Goal: Task Accomplishment & Management: Manage account settings

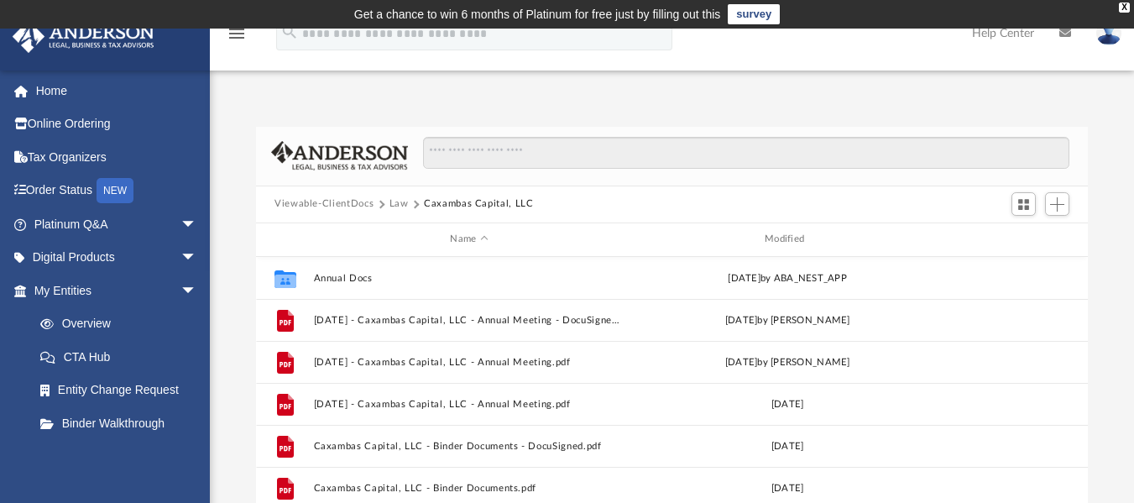
click at [401, 202] on button "Law" at bounding box center [398, 203] width 19 height 15
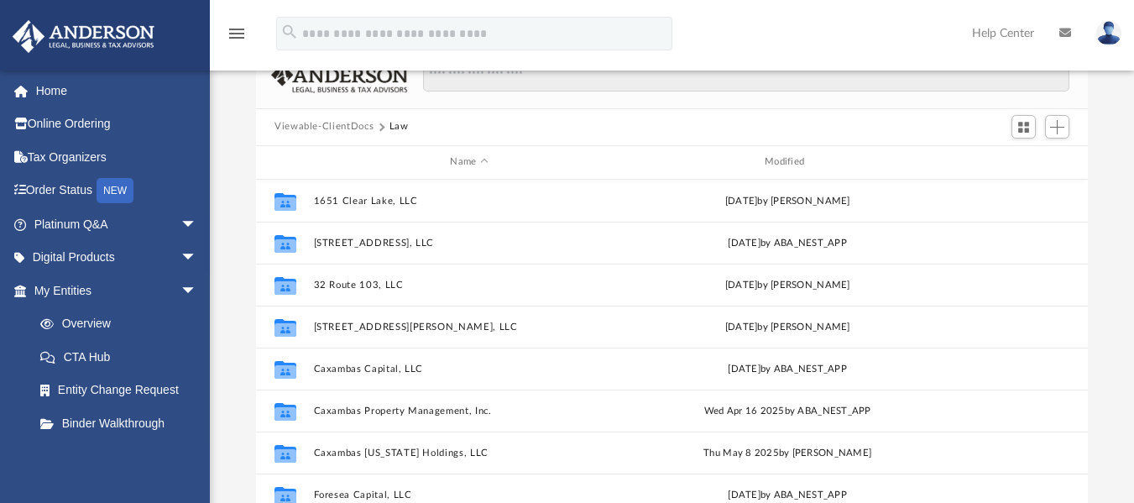
scroll to position [69, 0]
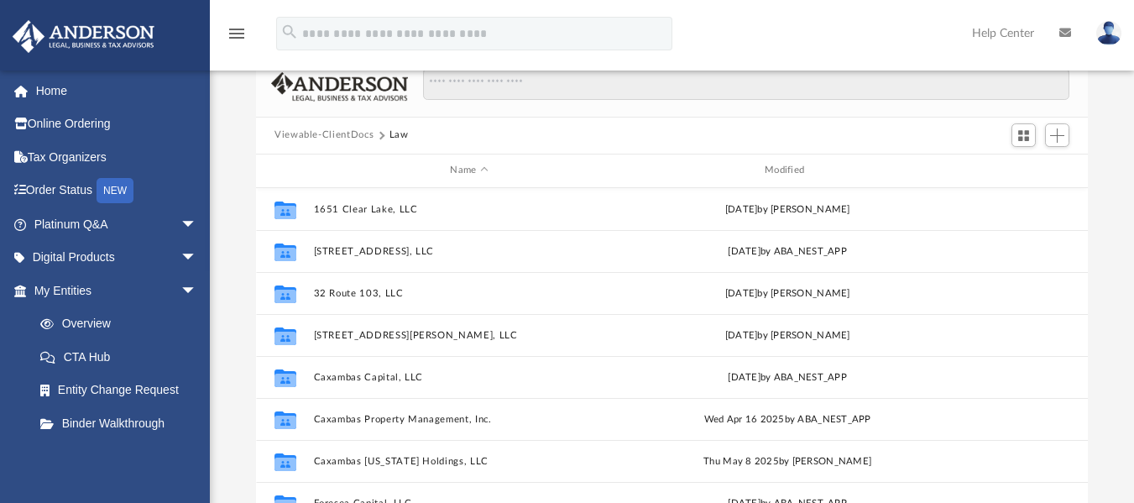
click at [350, 133] on button "Viewable-ClientDocs" at bounding box center [323, 135] width 99 height 15
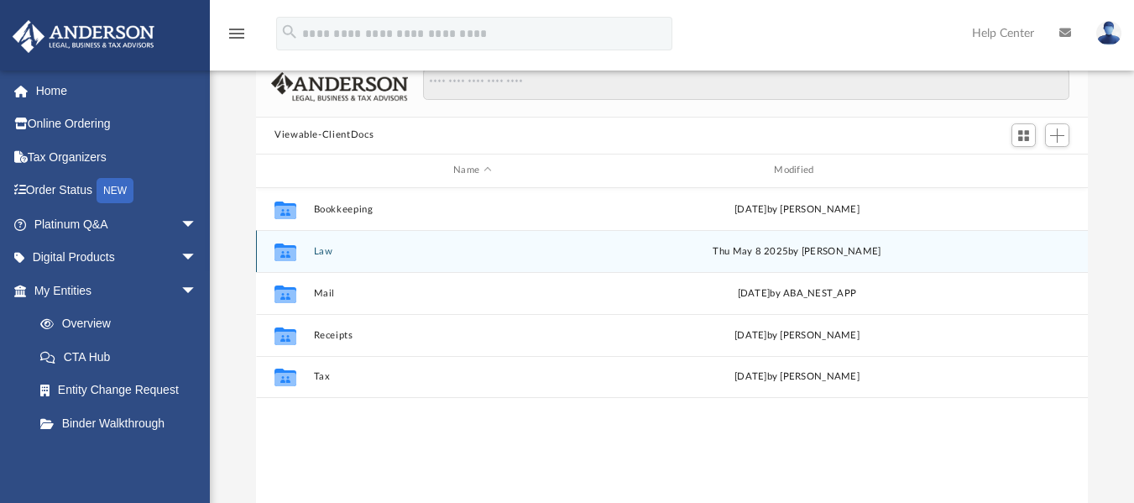
click at [316, 253] on button "Law" at bounding box center [472, 250] width 317 height 11
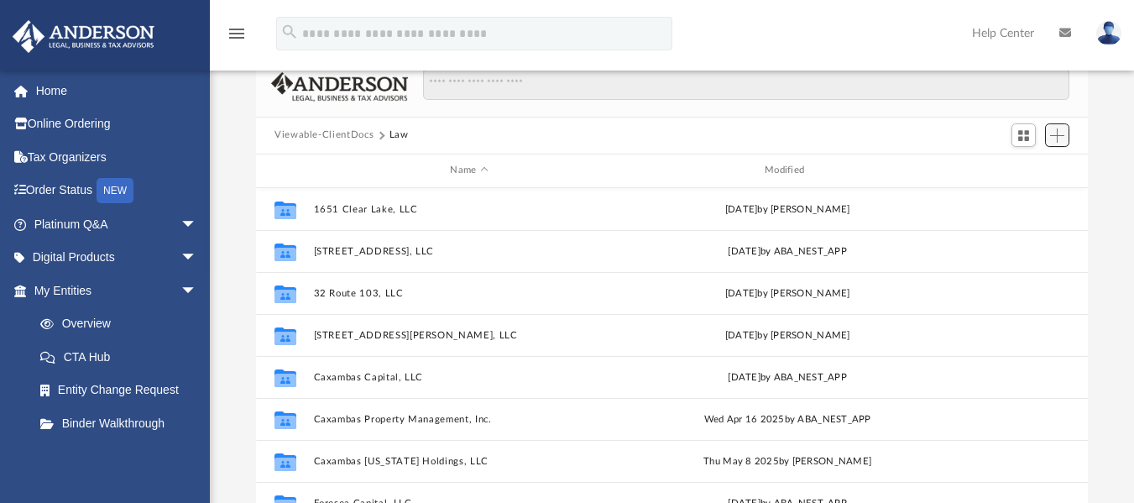
click at [1060, 137] on span "Add" at bounding box center [1057, 135] width 14 height 14
click at [1043, 195] on li "New Folder" at bounding box center [1033, 195] width 54 height 18
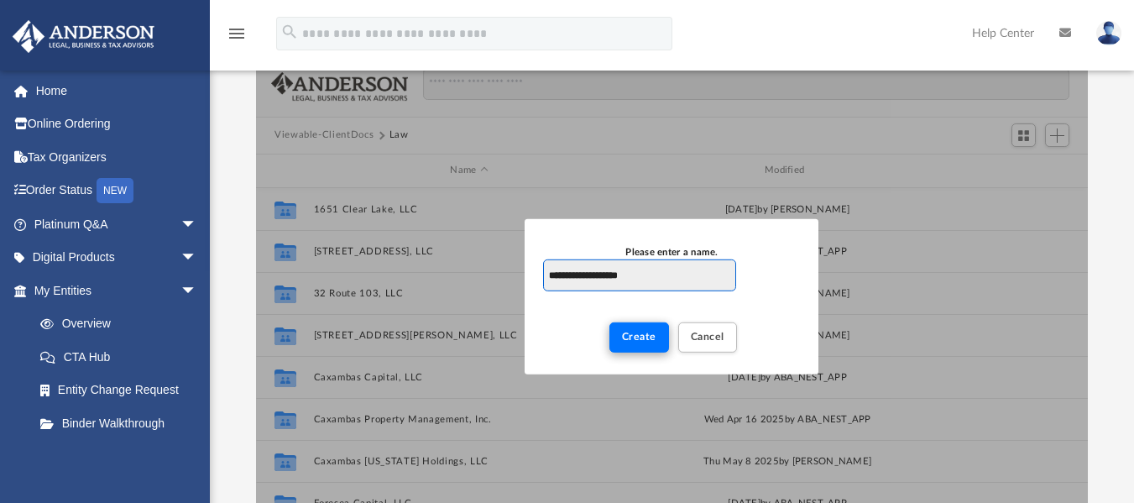
type input "**********"
click at [641, 339] on span "Create" at bounding box center [639, 336] width 34 height 10
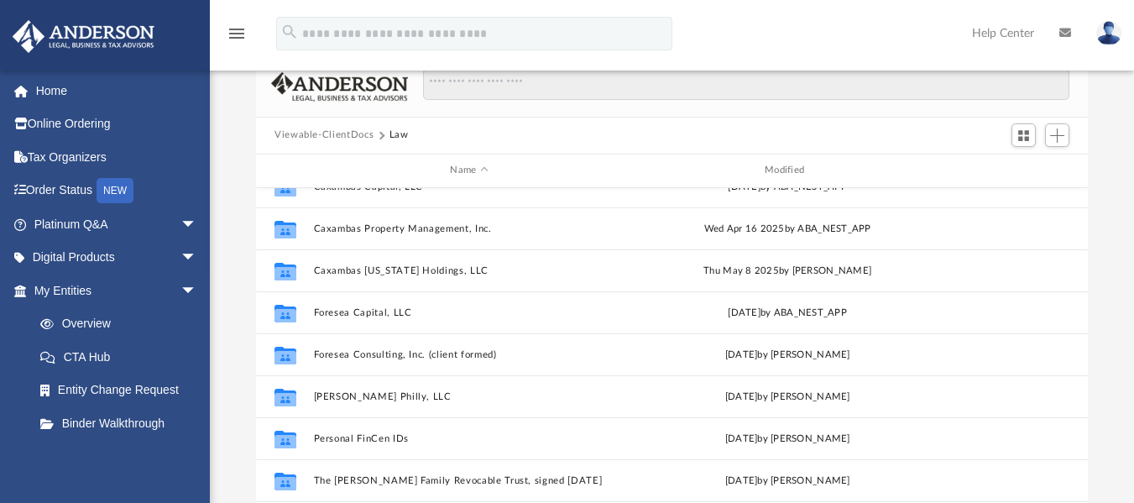
scroll to position [240, 0]
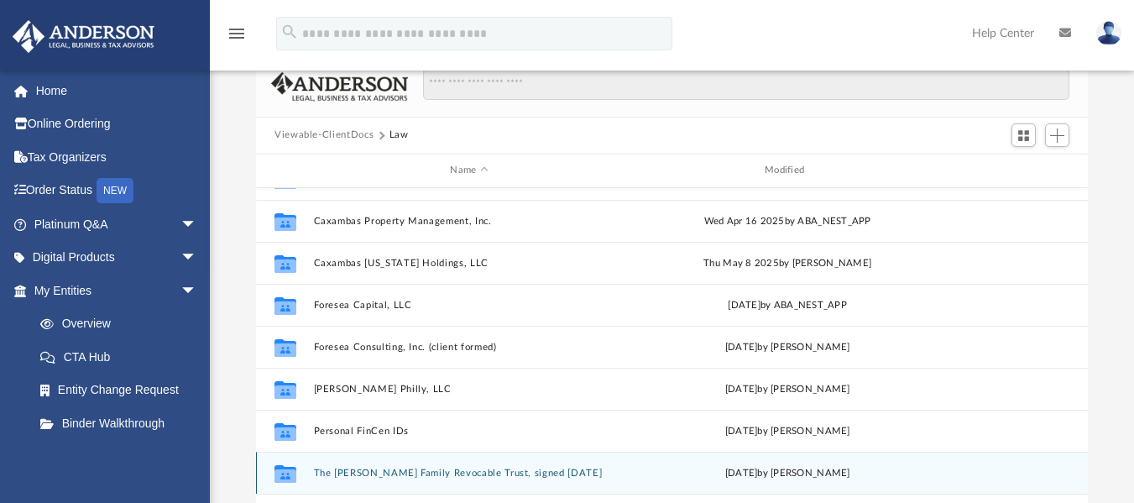
click at [445, 482] on div "Collaborated Folder The [PERSON_NAME] Family Revocable Trust, signed [DATE] [DA…" at bounding box center [672, 472] width 832 height 42
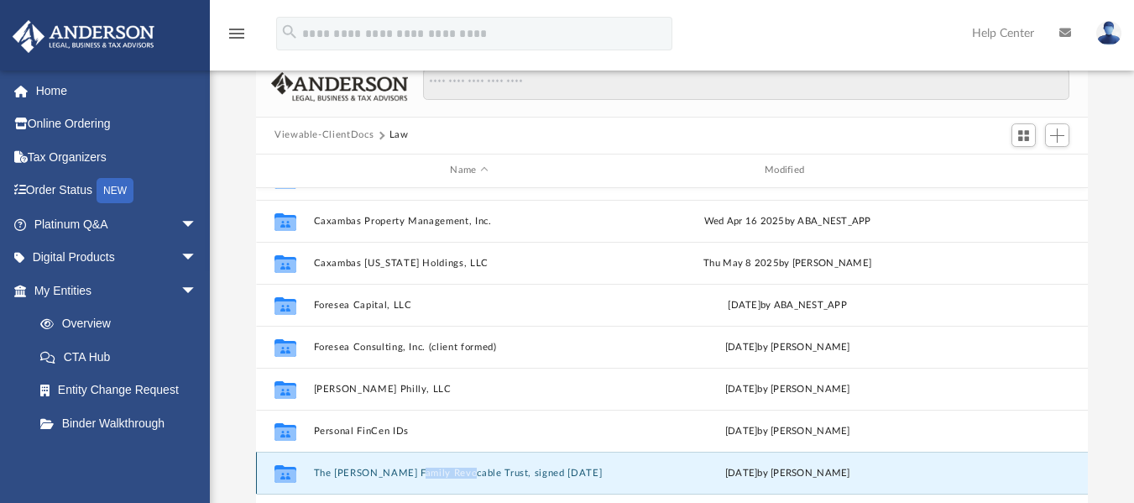
click at [445, 482] on div "Collaborated Folder The [PERSON_NAME] Family Revocable Trust, signed [DATE] [DA…" at bounding box center [672, 472] width 832 height 42
click at [493, 470] on button "The [PERSON_NAME] Family Revocable Trust, signed [DATE]" at bounding box center [469, 472] width 311 height 11
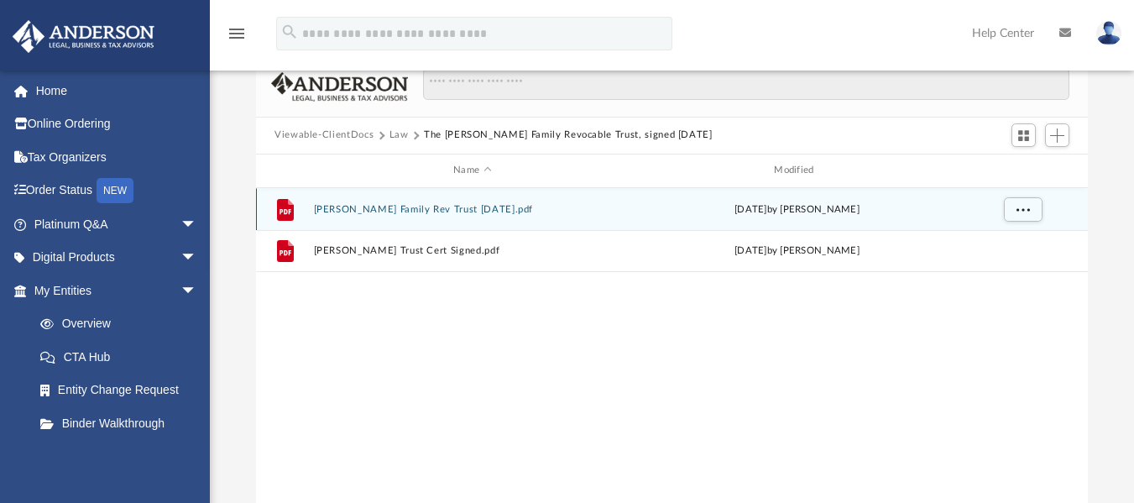
click at [453, 211] on button "[PERSON_NAME] Family Rev Trust [DATE].pdf" at bounding box center [472, 208] width 317 height 11
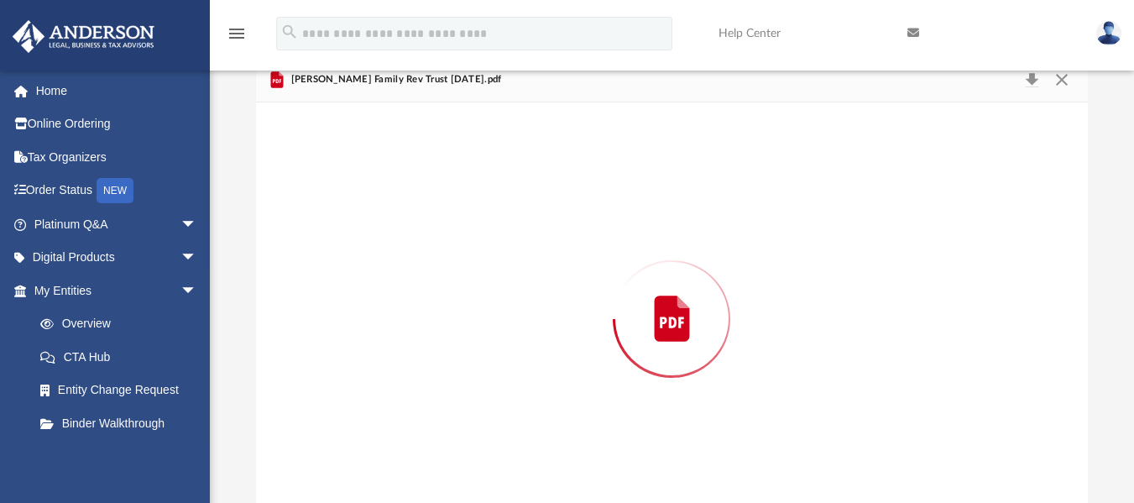
scroll to position [102, 0]
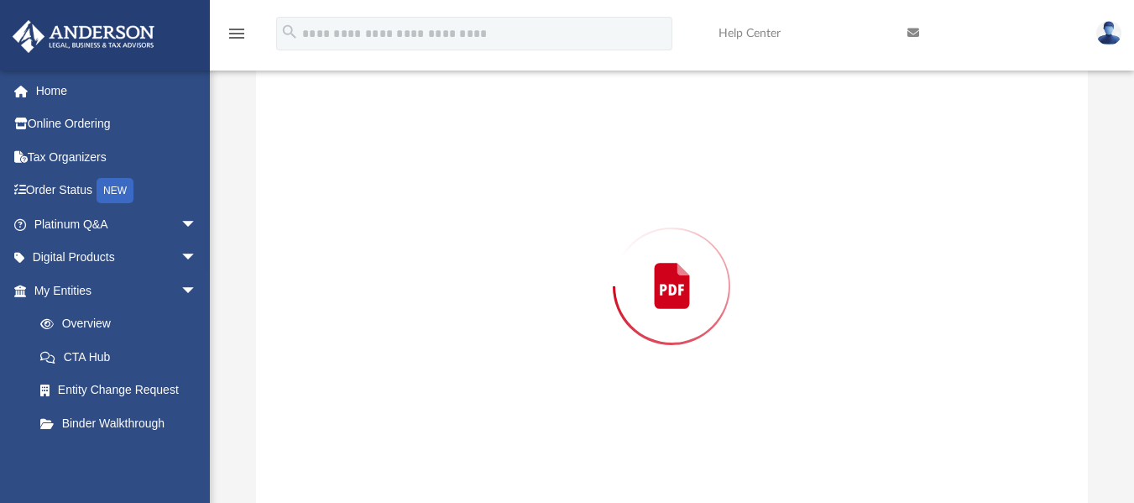
click at [453, 211] on div "Preview" at bounding box center [672, 286] width 832 height 433
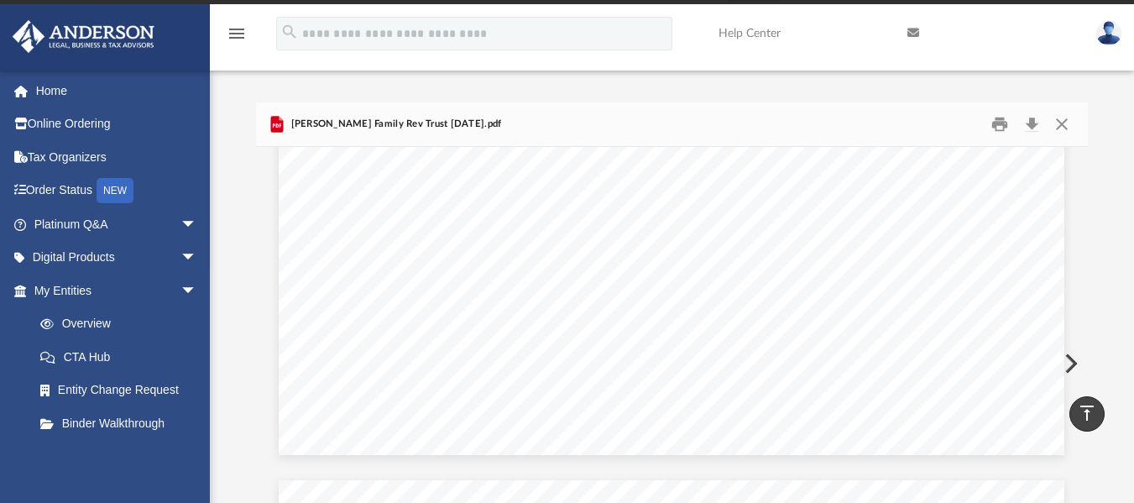
scroll to position [0, 0]
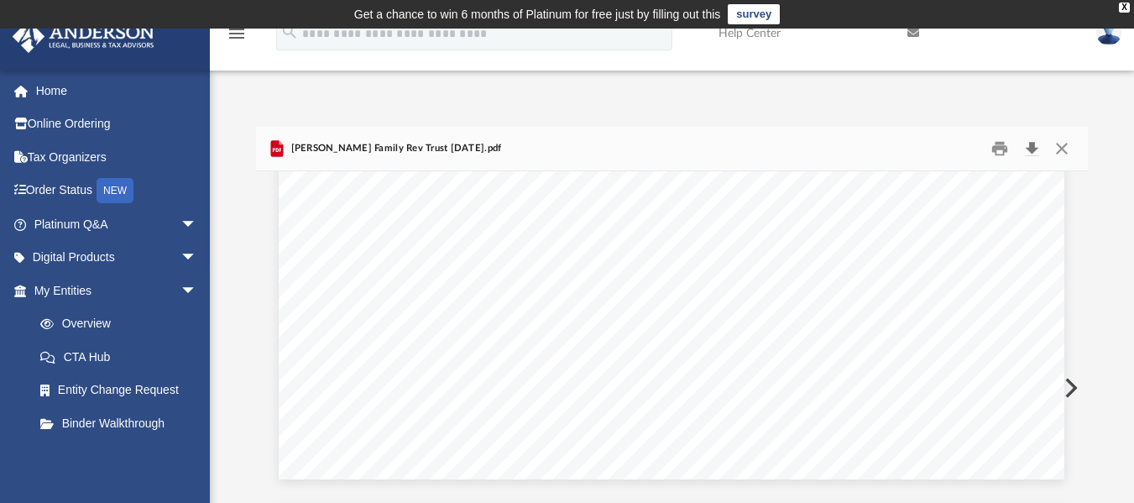
click at [1030, 149] on button "Download" at bounding box center [1031, 148] width 30 height 26
drag, startPoint x: 1078, startPoint y: 367, endPoint x: 1079, endPoint y: 185, distance: 182.1
click at [1079, 185] on div "6 / 13 115%" at bounding box center [672, 387] width 832 height 433
click at [1065, 151] on button "Close" at bounding box center [1061, 148] width 30 height 26
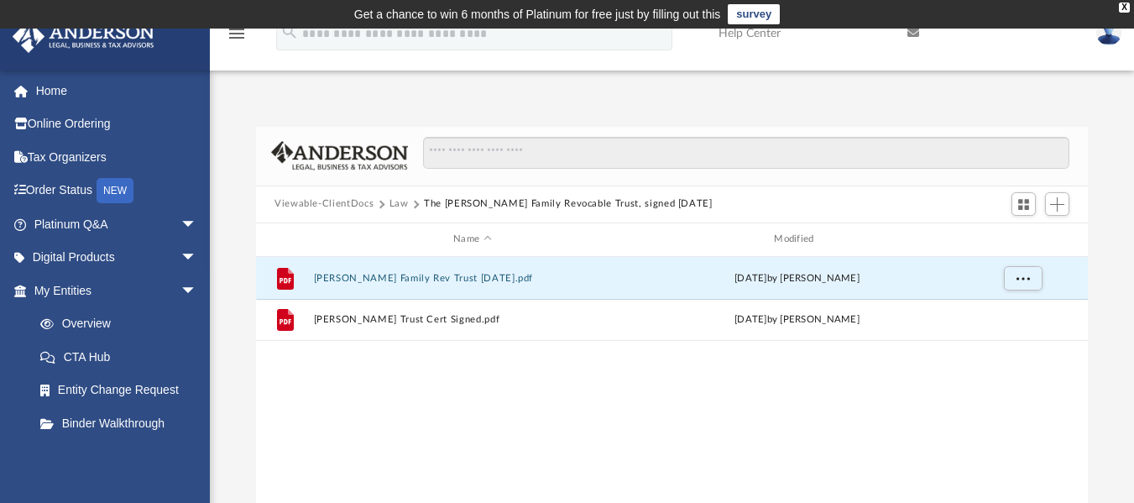
click at [395, 204] on button "Law" at bounding box center [398, 203] width 19 height 15
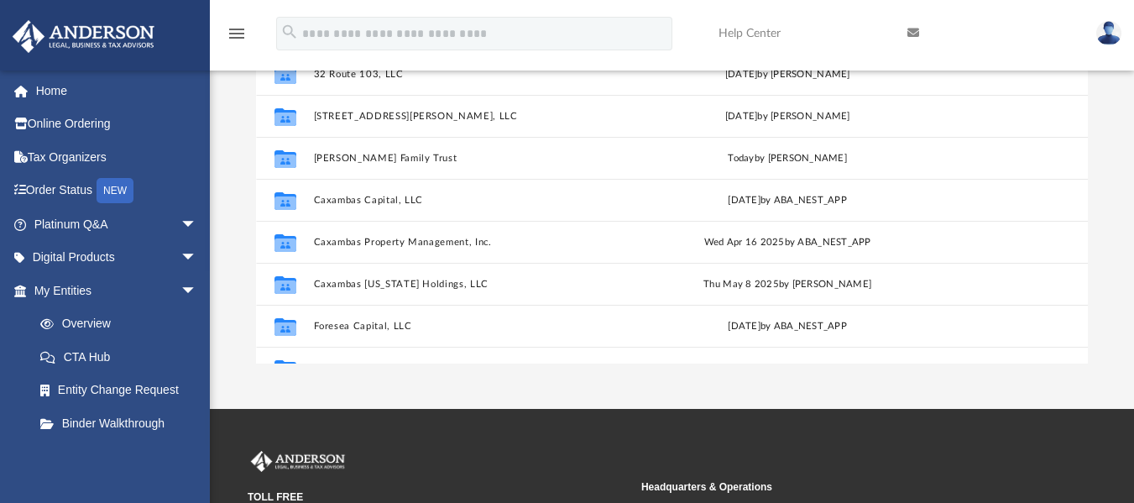
scroll to position [33, 0]
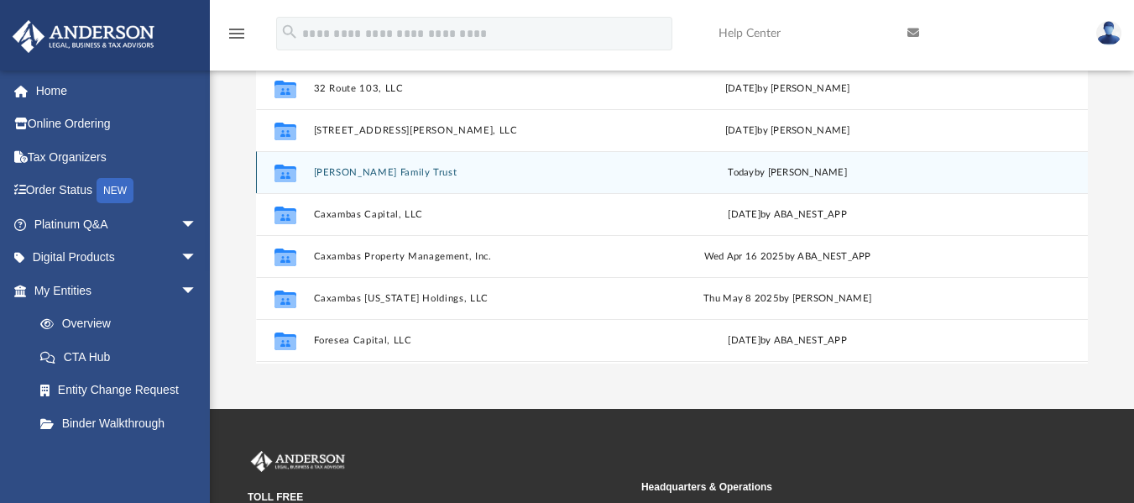
click at [491, 179] on div "Collaborated Folder [PERSON_NAME] Family Trust [DATE] by [PERSON_NAME]" at bounding box center [672, 172] width 832 height 42
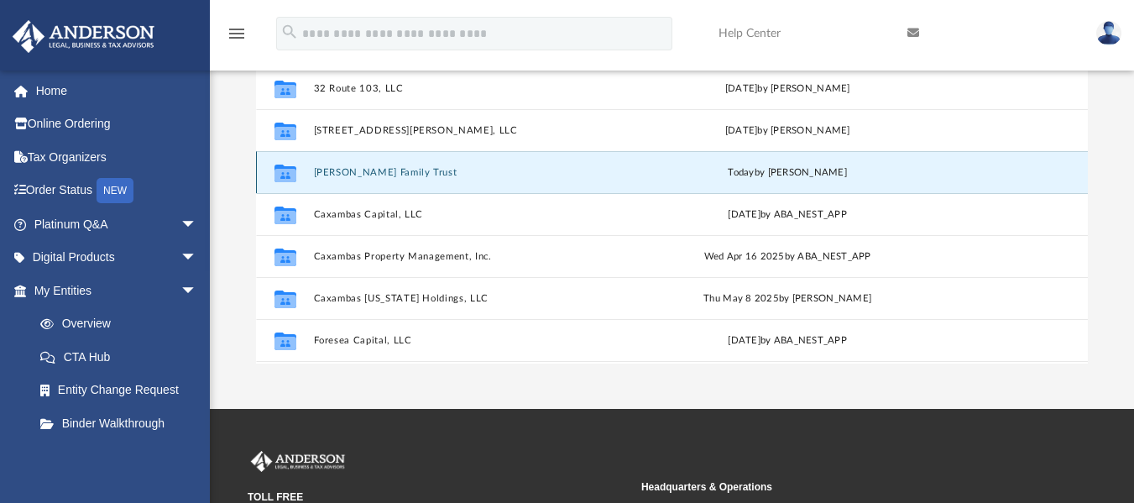
drag, startPoint x: 491, startPoint y: 179, endPoint x: 446, endPoint y: 180, distance: 44.5
click at [446, 180] on div "Collaborated Folder [PERSON_NAME] Family Trust [DATE] by [PERSON_NAME]" at bounding box center [672, 172] width 832 height 42
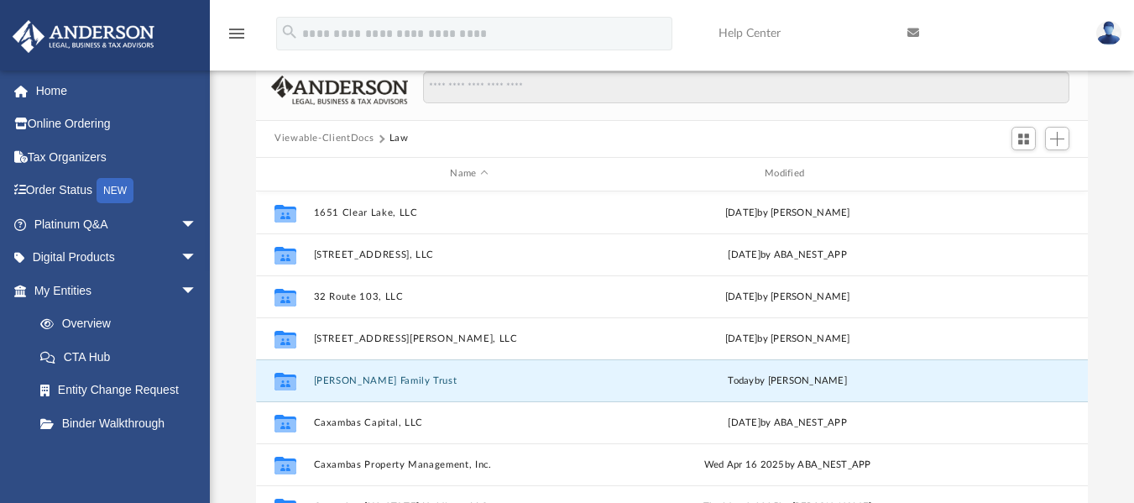
scroll to position [76, 0]
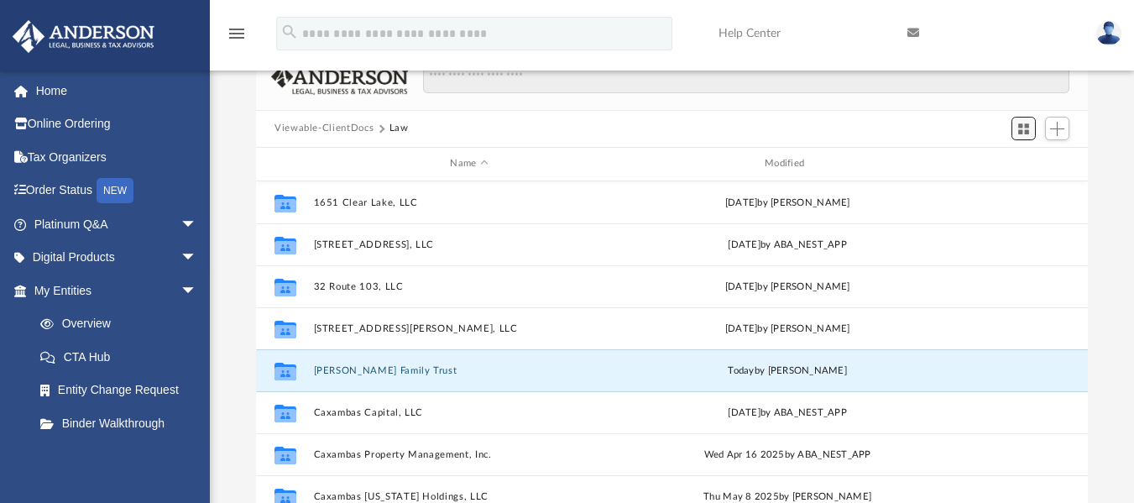
click at [1017, 133] on span "Switch to Grid View" at bounding box center [1023, 129] width 14 height 14
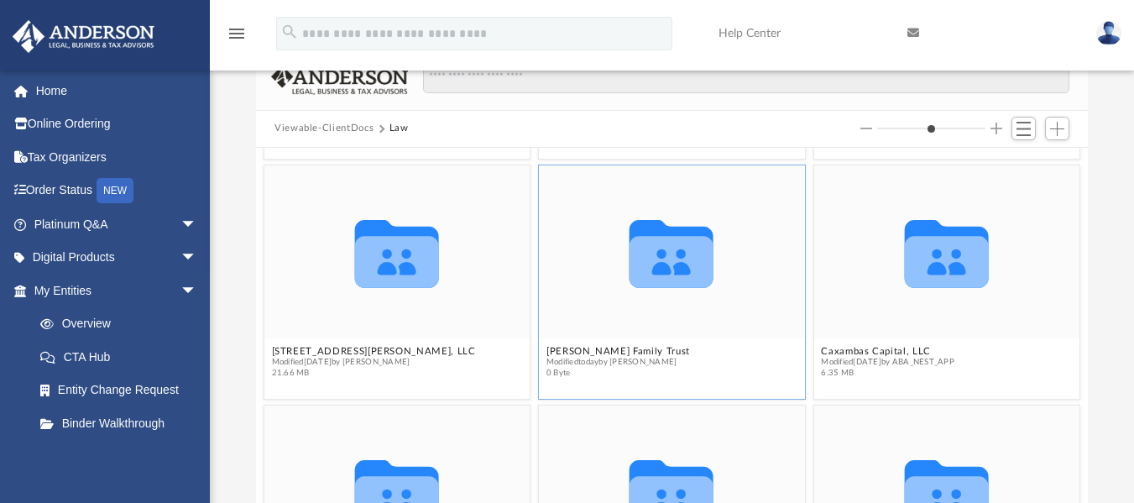
scroll to position [221, 0]
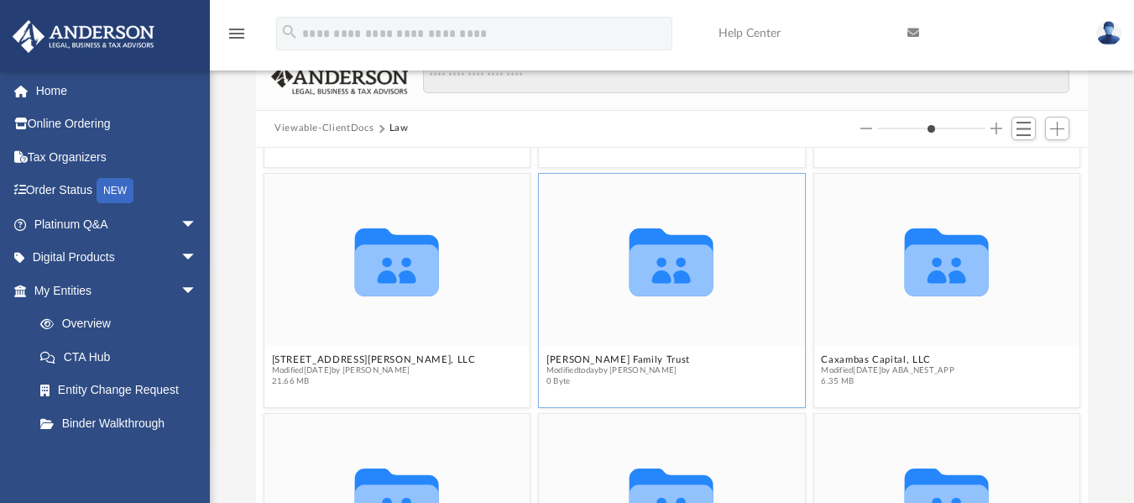
click at [645, 292] on icon "grid" at bounding box center [671, 270] width 84 height 52
click at [681, 267] on icon "grid" at bounding box center [671, 270] width 84 height 52
click at [1024, 132] on span "Switch to List View" at bounding box center [1023, 129] width 14 height 14
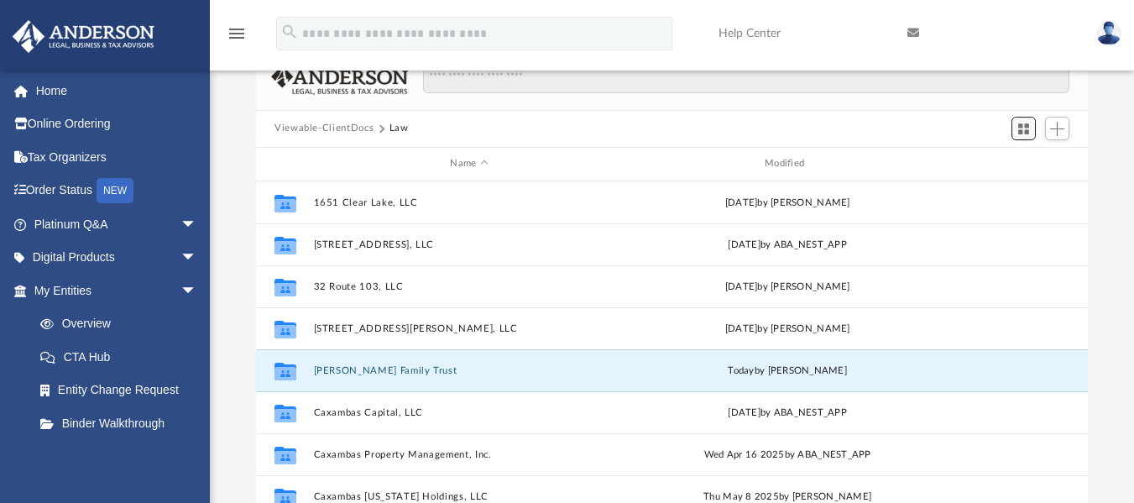
scroll to position [369, 819]
drag, startPoint x: 535, startPoint y: 376, endPoint x: 499, endPoint y: 376, distance: 36.1
click at [499, 375] on button "[PERSON_NAME] Family Trust" at bounding box center [469, 369] width 311 height 11
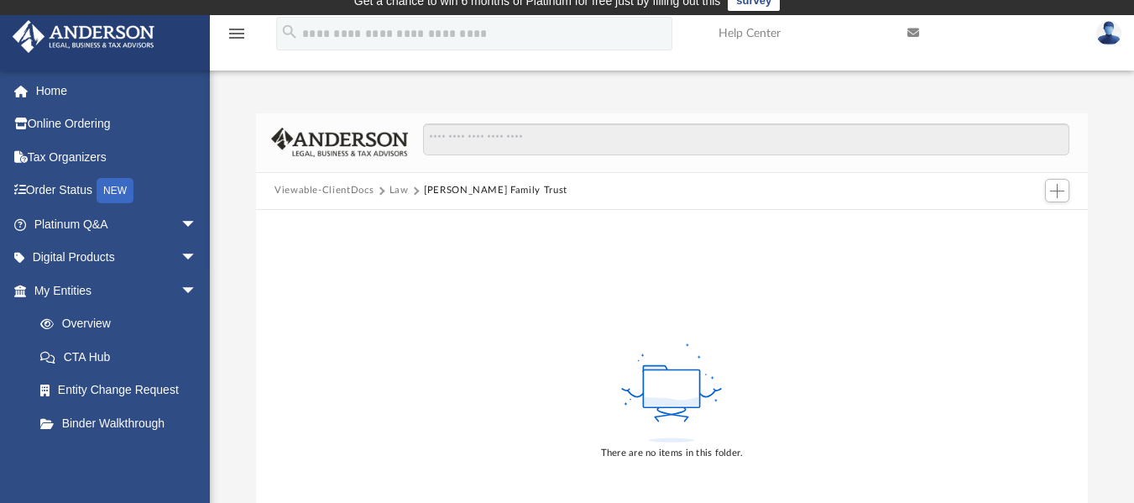
scroll to position [0, 0]
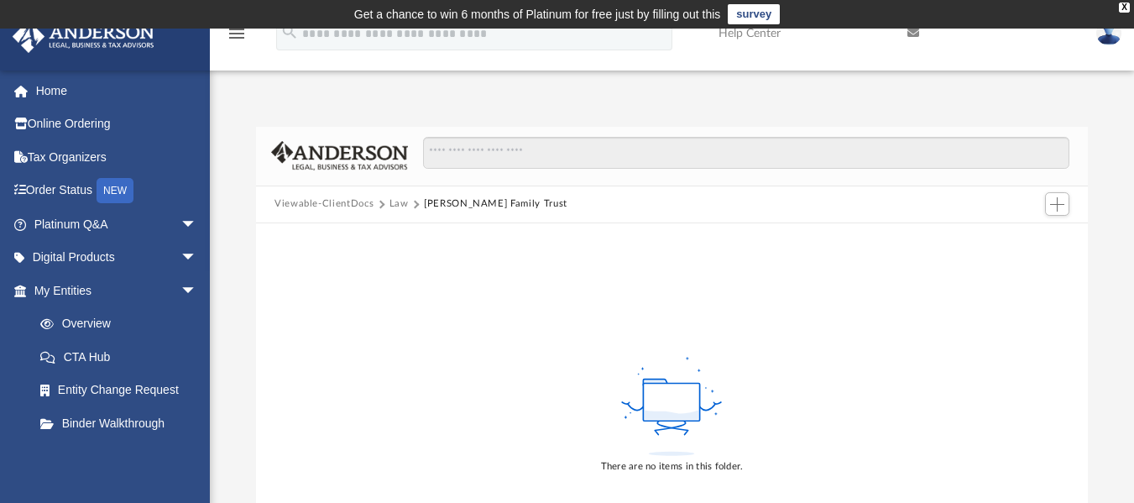
click at [393, 206] on button "Law" at bounding box center [398, 203] width 19 height 15
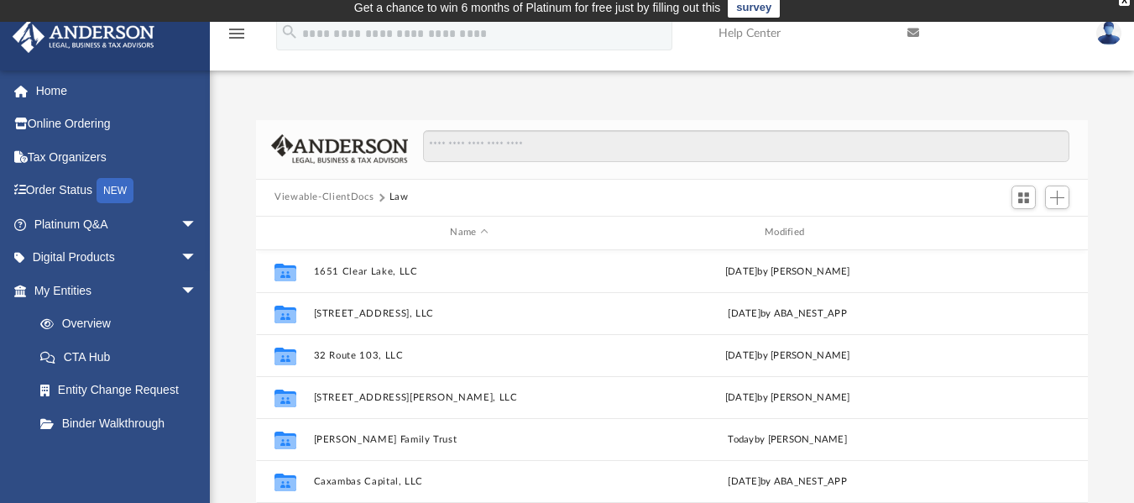
scroll to position [5, 0]
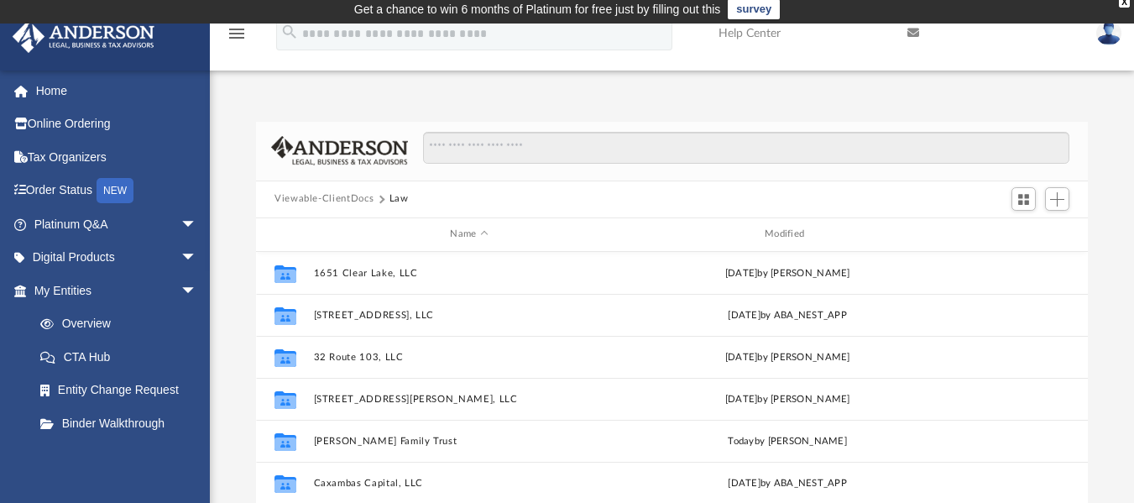
click at [399, 196] on button "Law" at bounding box center [398, 198] width 19 height 15
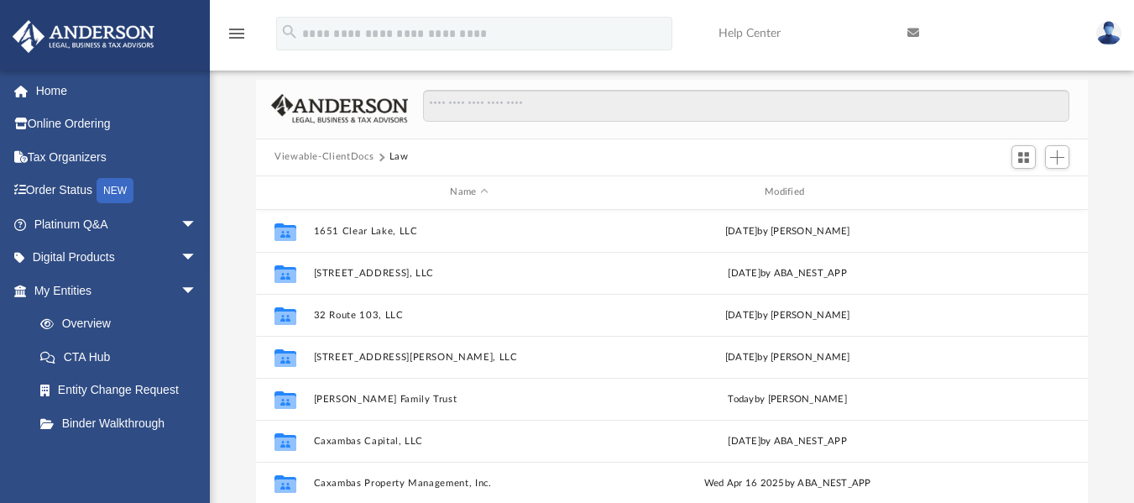
scroll to position [40, 0]
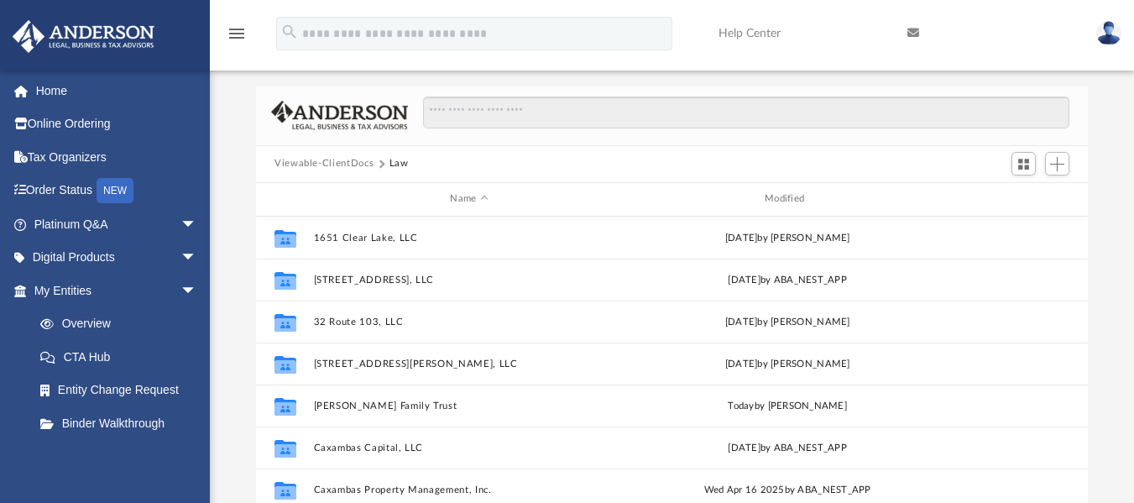
click at [356, 166] on button "Viewable-ClientDocs" at bounding box center [323, 163] width 99 height 15
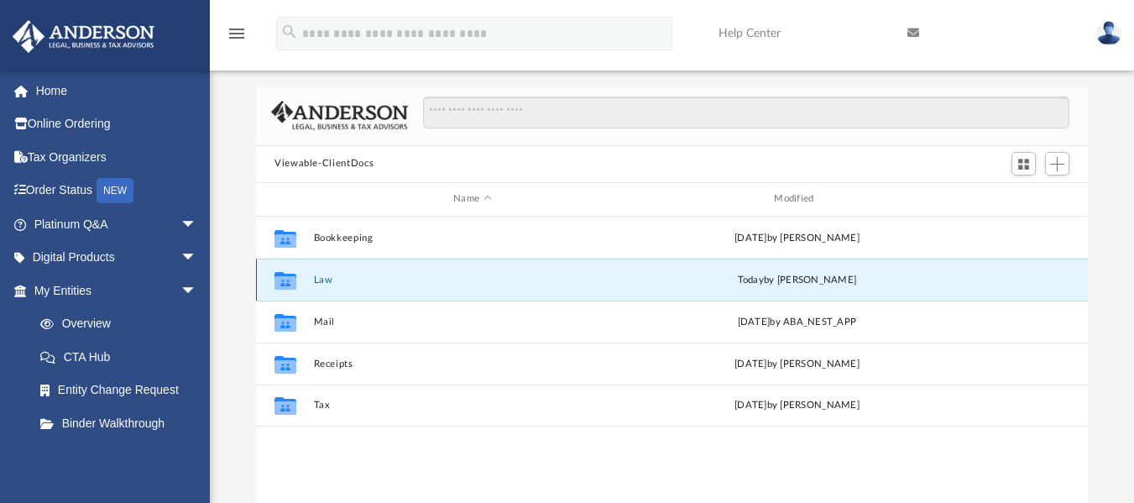
click at [383, 283] on button "Law" at bounding box center [472, 279] width 317 height 11
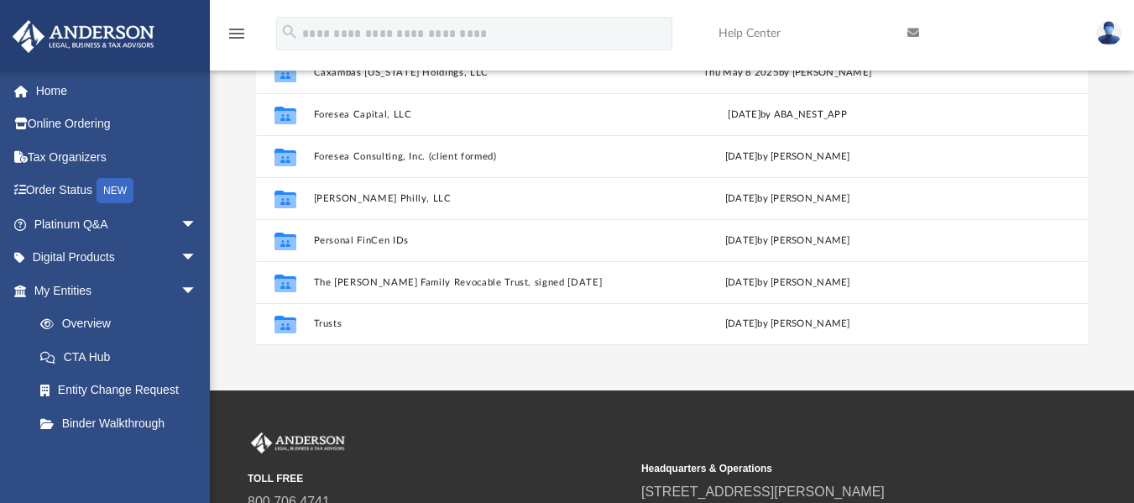
scroll to position [261, 0]
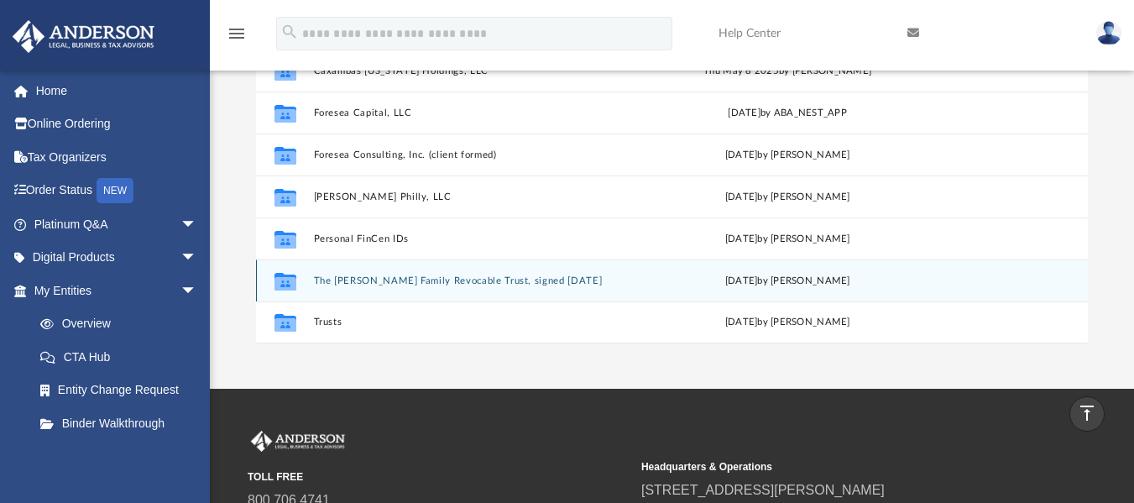
click at [505, 285] on button "The [PERSON_NAME] Family Revocable Trust, signed [DATE]" at bounding box center [469, 279] width 311 height 11
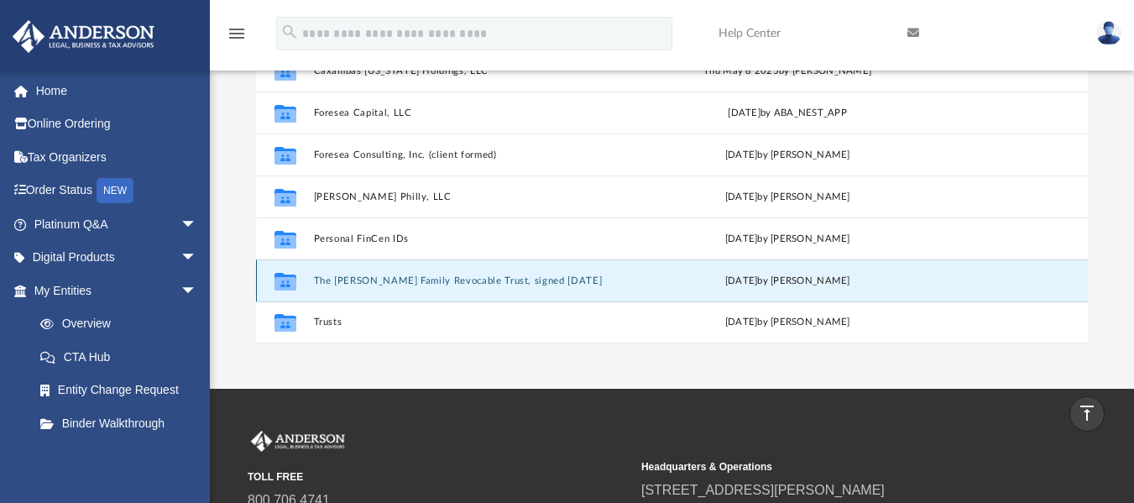
click at [505, 285] on button "The [PERSON_NAME] Family Revocable Trust, signed [DATE]" at bounding box center [469, 279] width 311 height 11
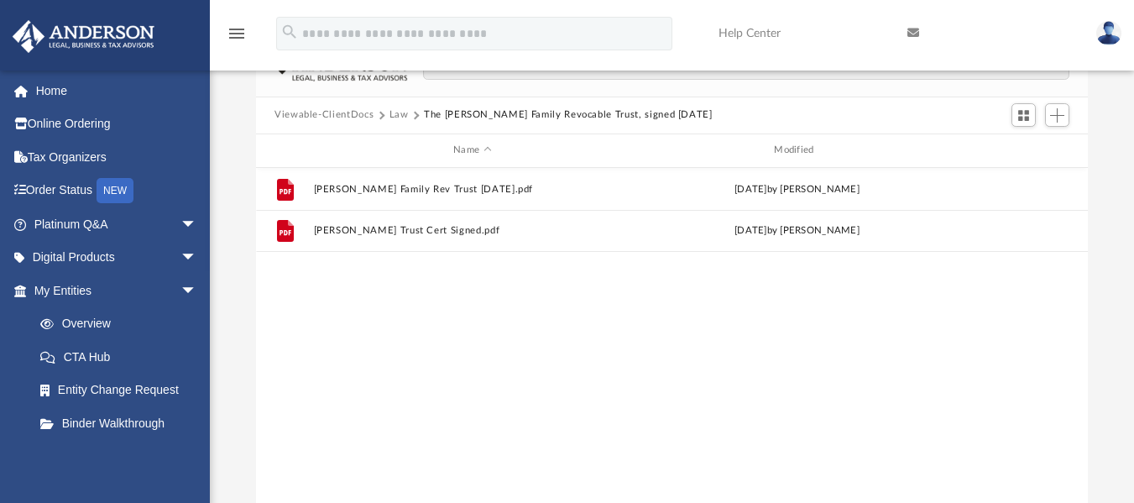
scroll to position [79, 0]
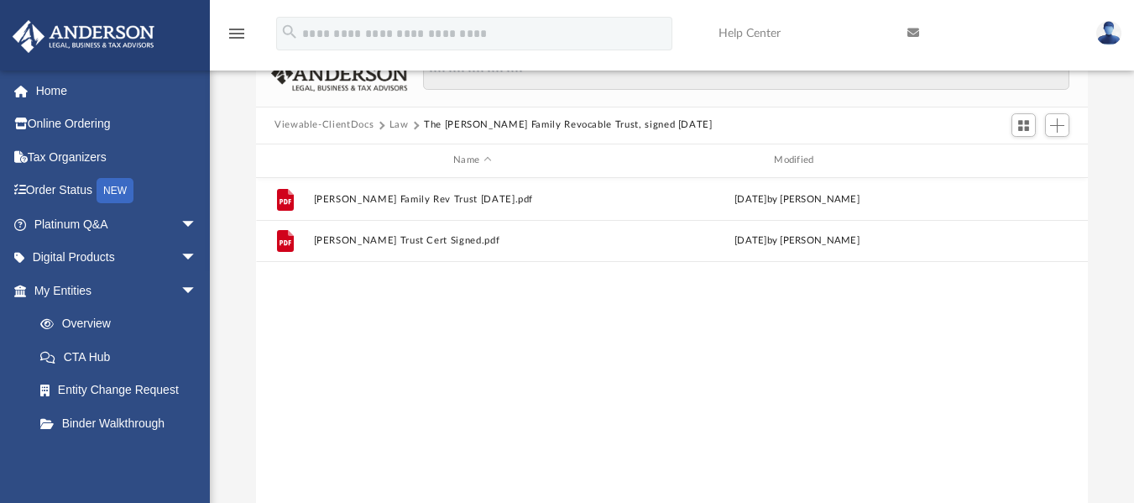
click at [397, 126] on button "Law" at bounding box center [398, 124] width 19 height 15
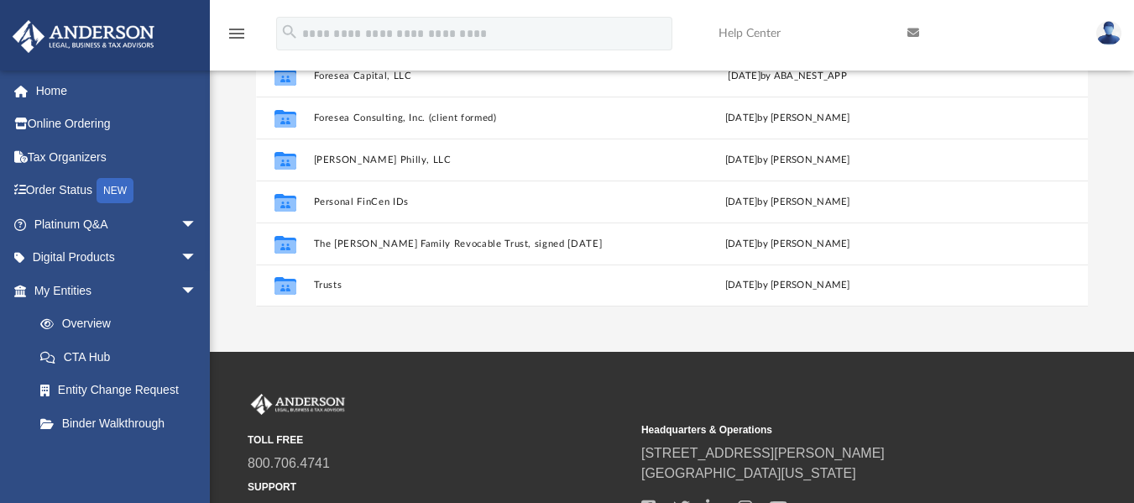
scroll to position [301, 0]
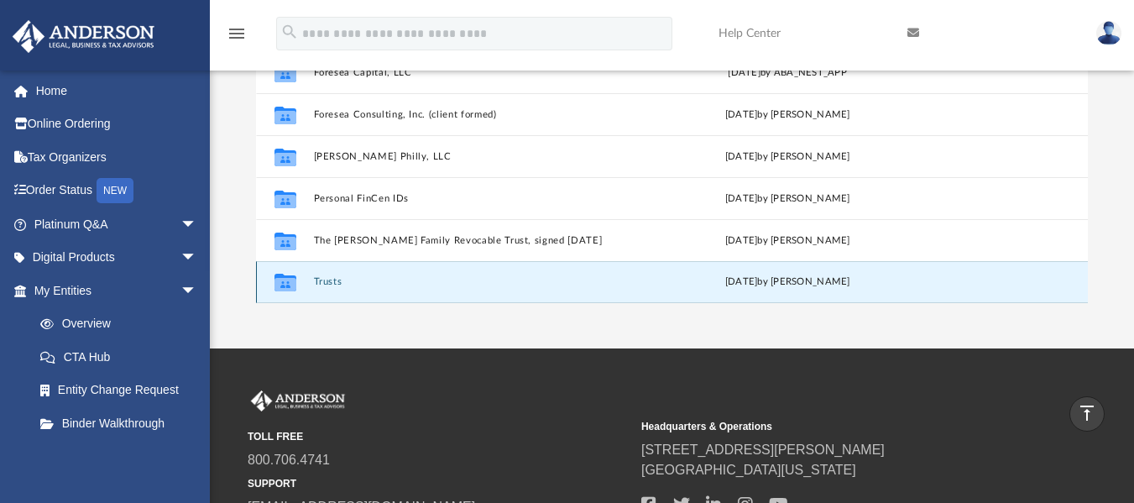
click at [367, 282] on button "Trusts" at bounding box center [469, 281] width 311 height 11
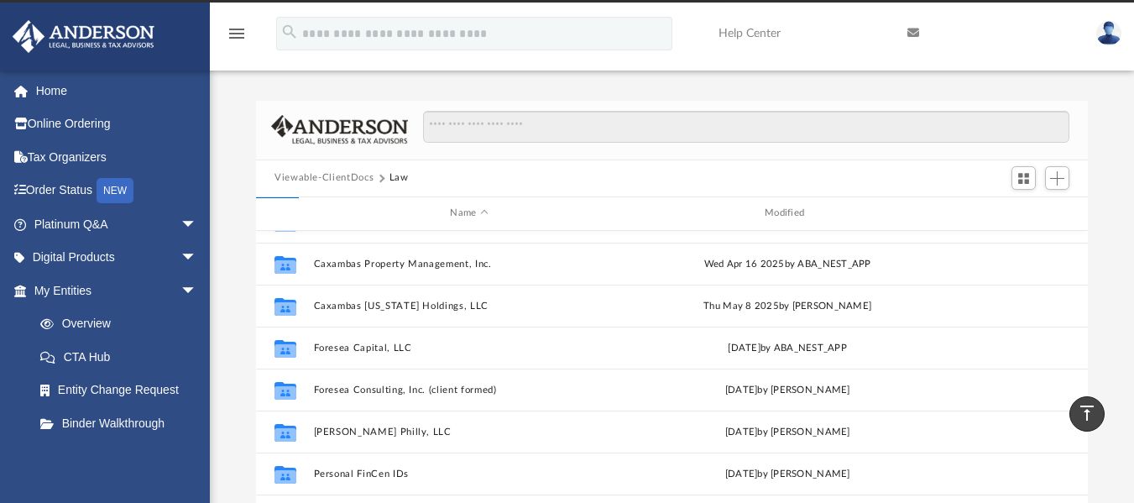
scroll to position [0, 0]
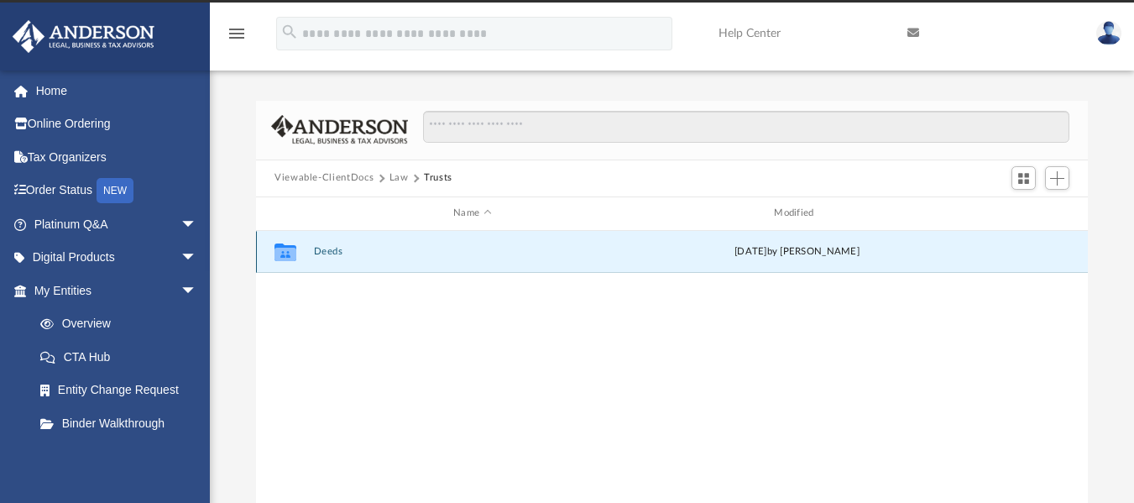
click at [336, 256] on button "Deeds" at bounding box center [472, 251] width 317 height 11
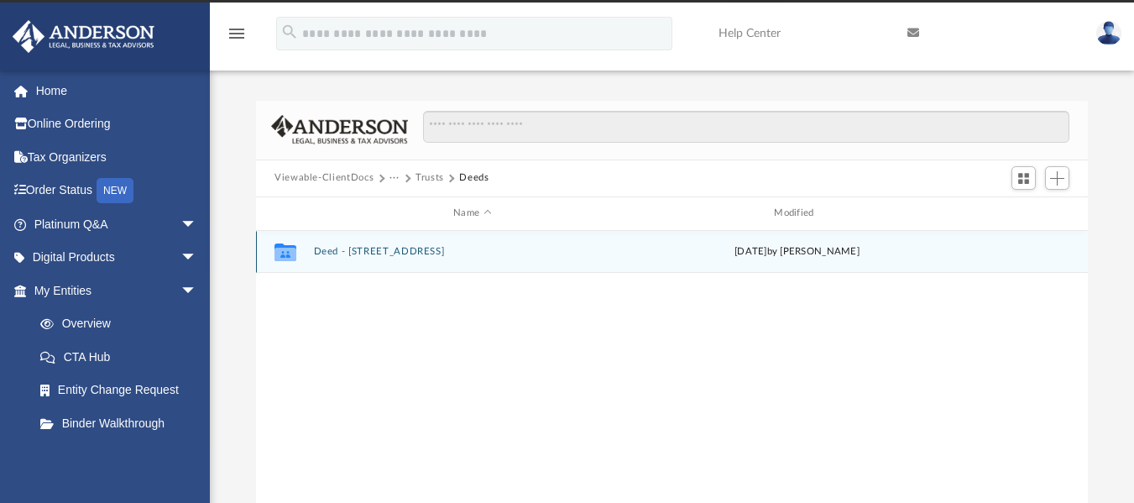
click at [359, 256] on button "Deed - [STREET_ADDRESS]" at bounding box center [472, 251] width 317 height 11
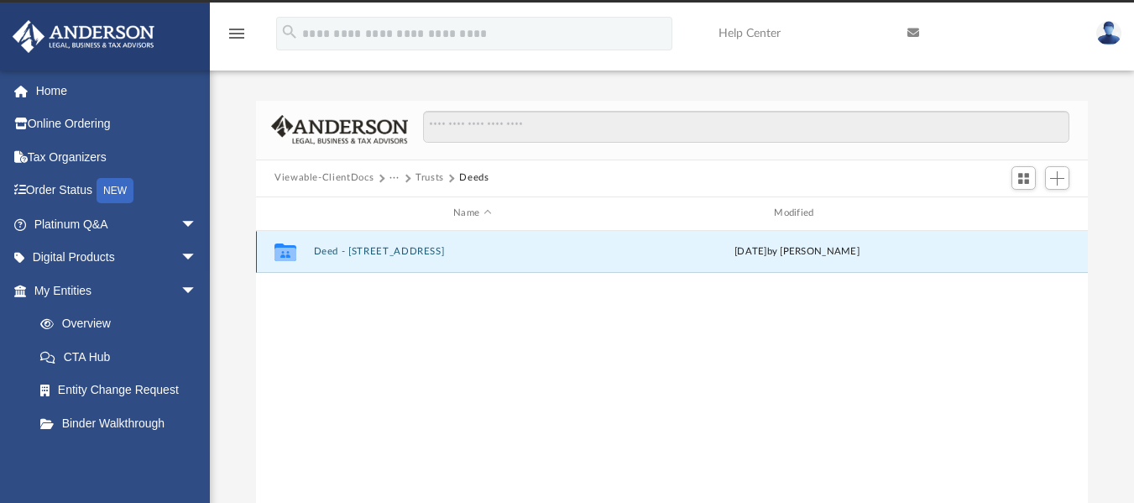
click at [359, 256] on button "Deed - [STREET_ADDRESS]" at bounding box center [472, 251] width 317 height 11
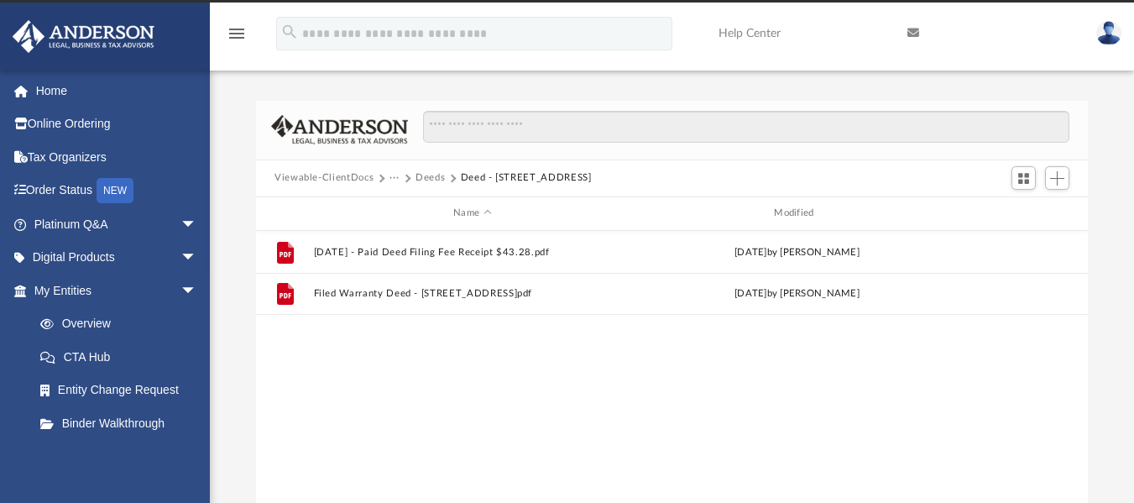
click at [341, 178] on button "Viewable-ClientDocs" at bounding box center [323, 177] width 99 height 15
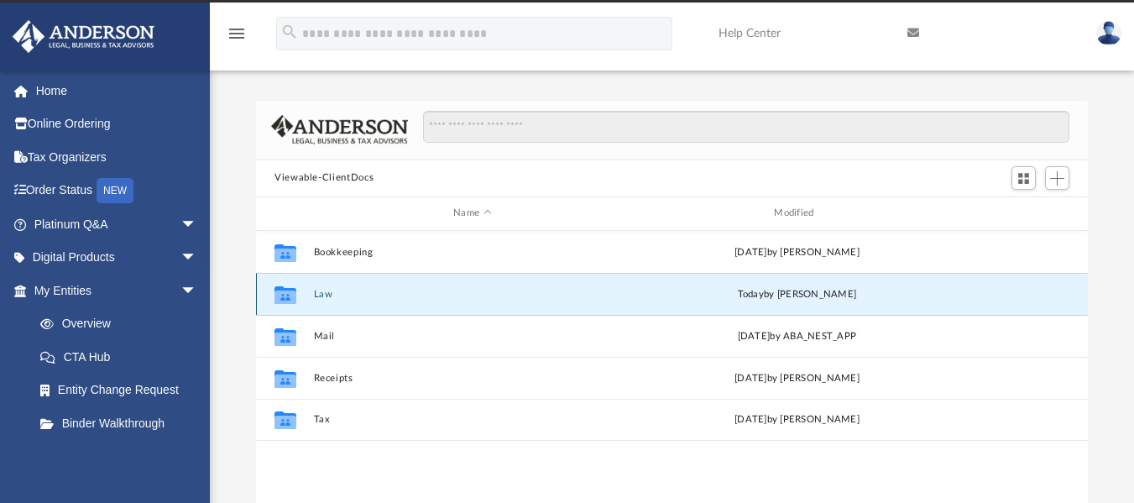
click at [323, 294] on button "Law" at bounding box center [472, 293] width 317 height 11
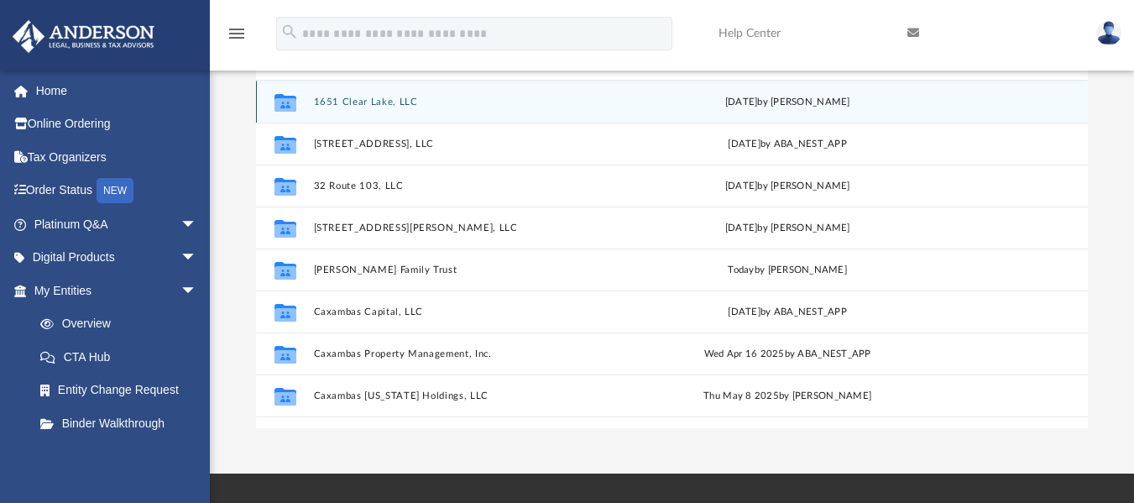
scroll to position [186, 0]
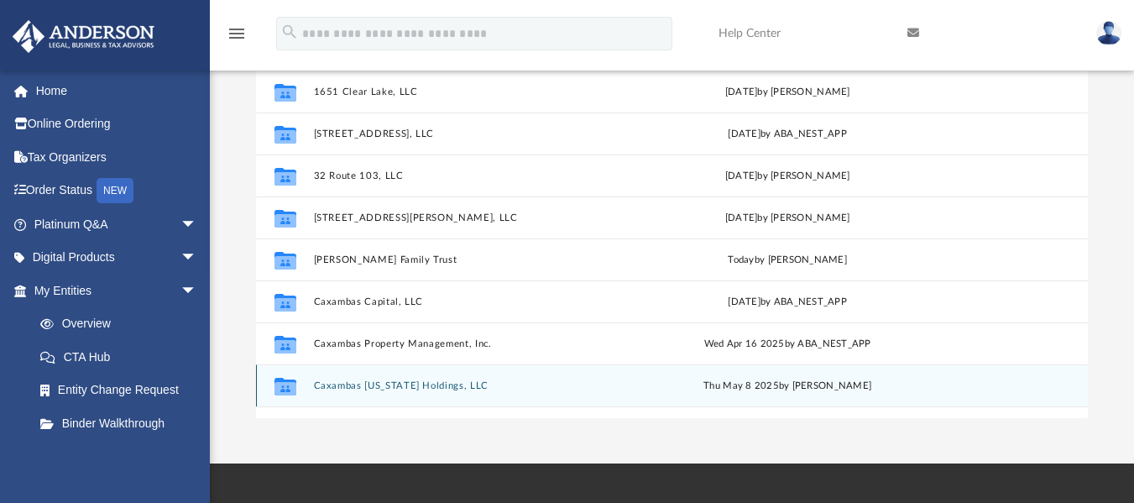
click at [450, 390] on button "Caxambas [US_STATE] Holdings, LLC" at bounding box center [469, 384] width 311 height 11
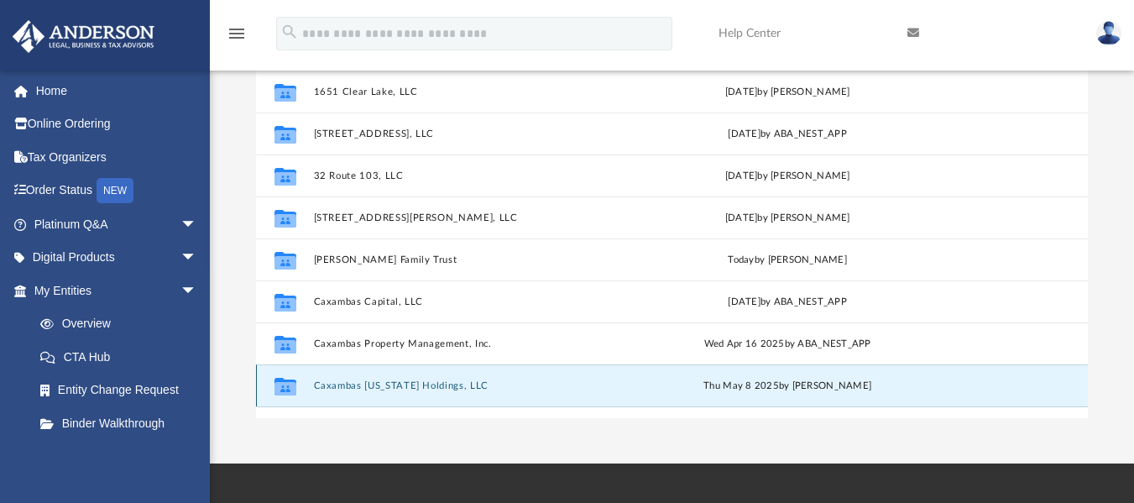
click at [450, 390] on button "Caxambas [US_STATE] Holdings, LLC" at bounding box center [469, 384] width 311 height 11
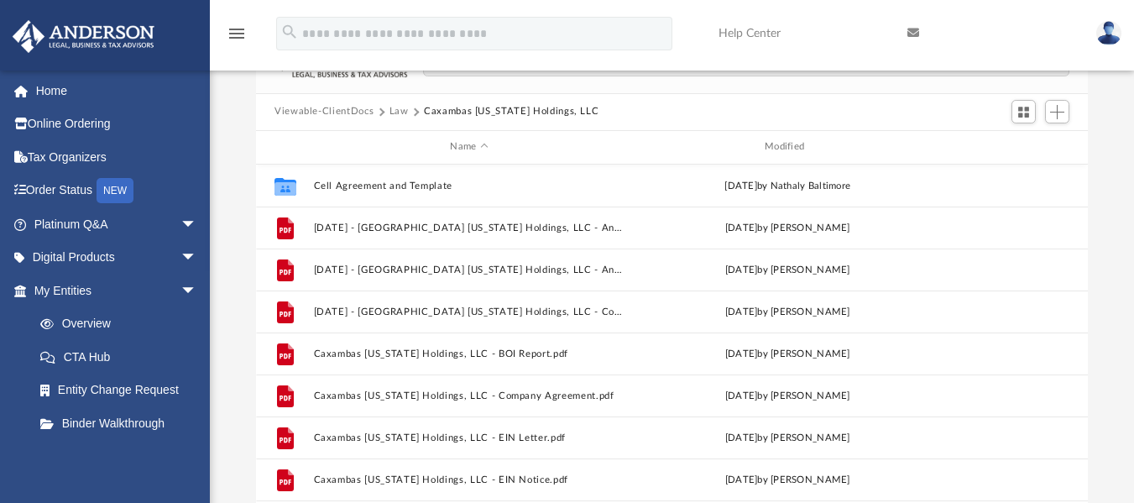
scroll to position [0, 0]
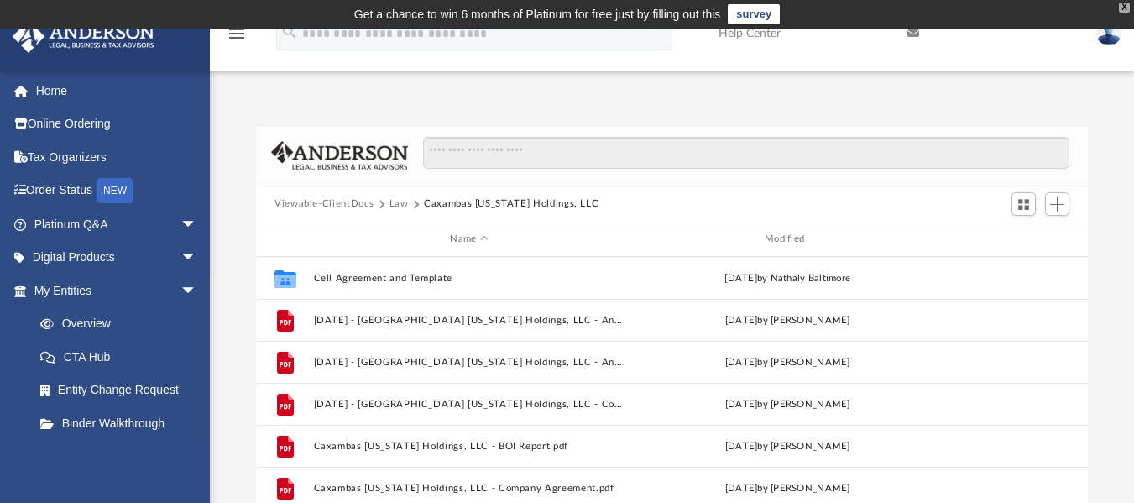
click at [1125, 8] on div "X" at bounding box center [1124, 8] width 11 height 10
